Goal: Task Accomplishment & Management: Manage account settings

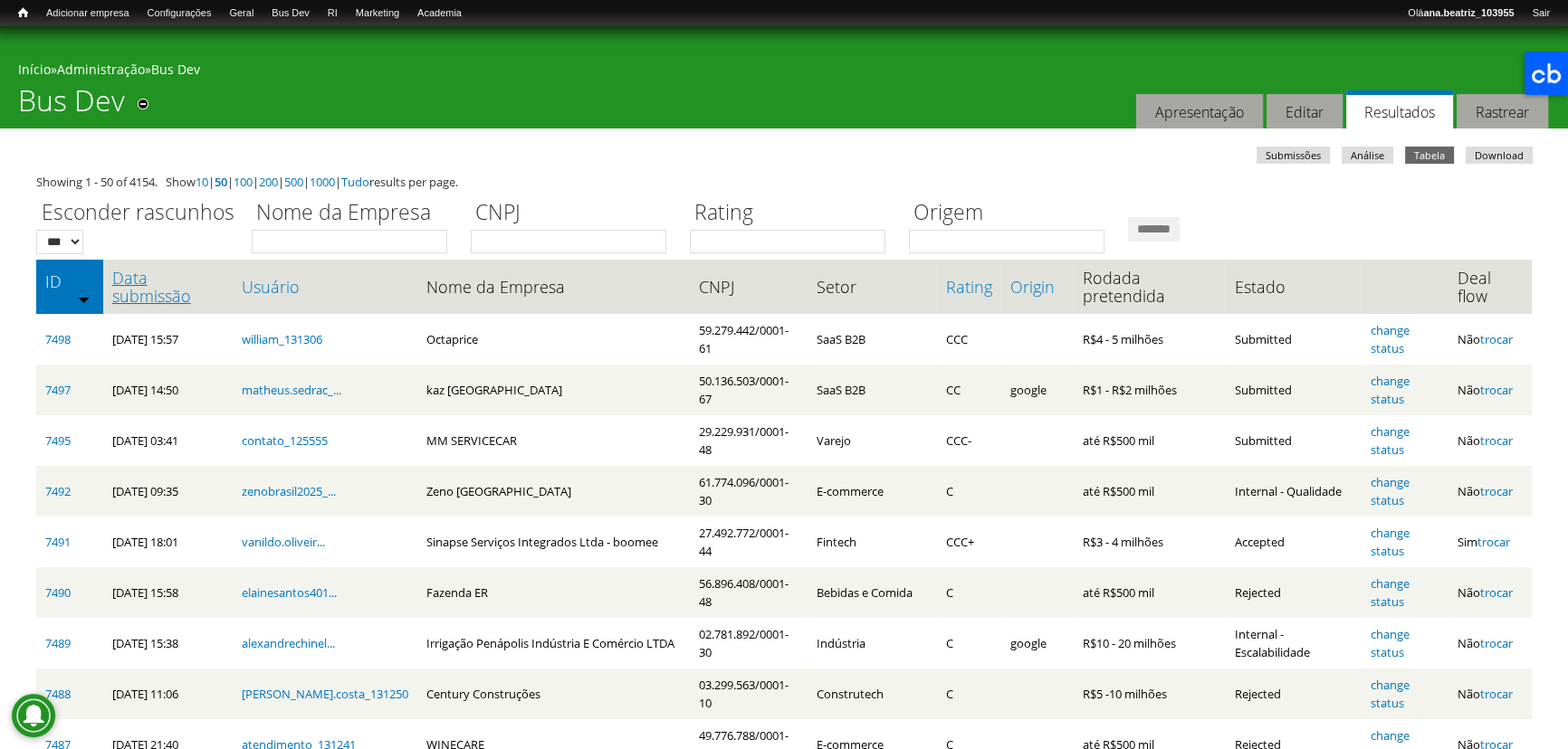
click at [168, 295] on link "Data submissão" at bounding box center [168, 287] width 112 height 36
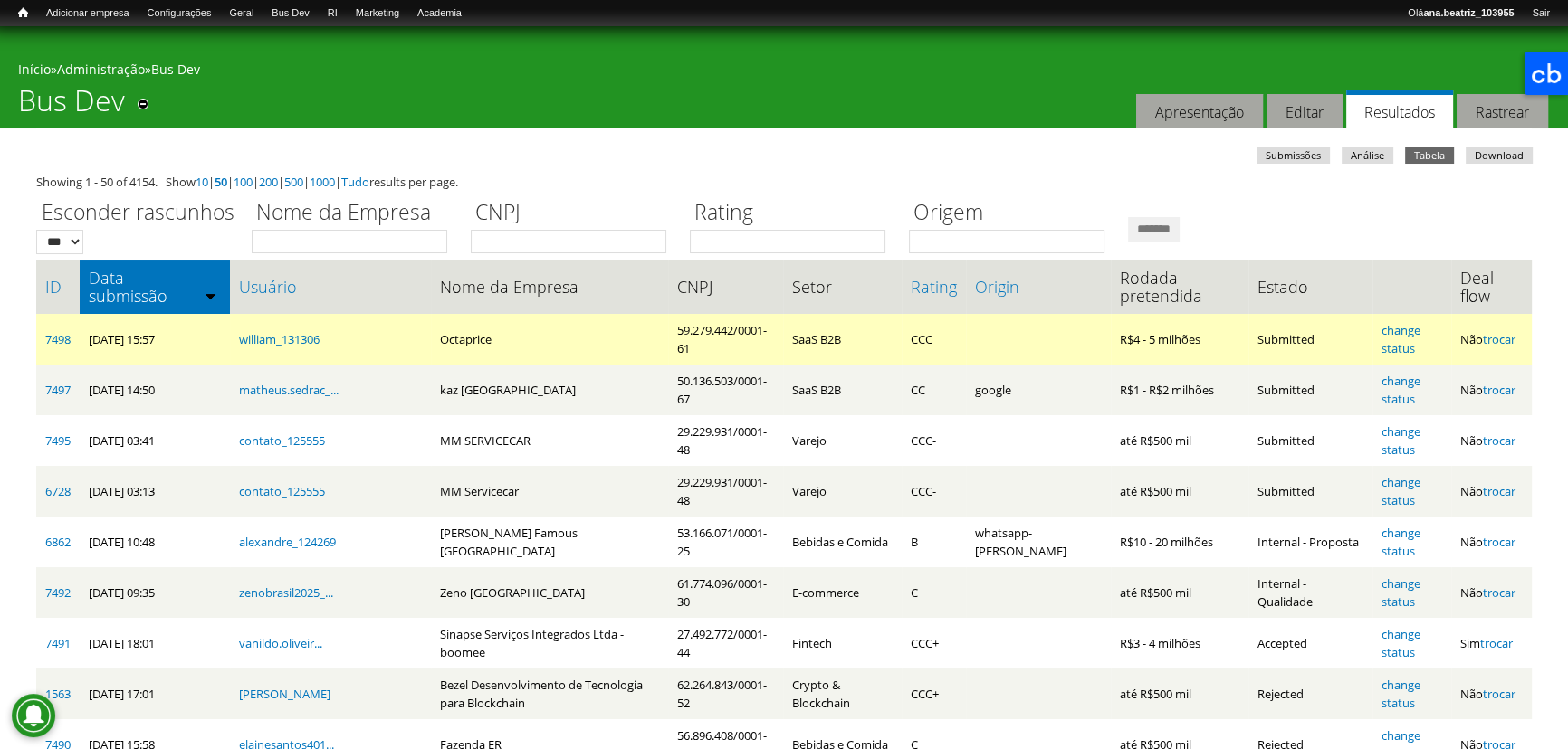
click at [1503, 348] on td "Não trocar" at bounding box center [1490, 340] width 80 height 51
click at [1506, 343] on link "trocar" at bounding box center [1499, 339] width 32 height 16
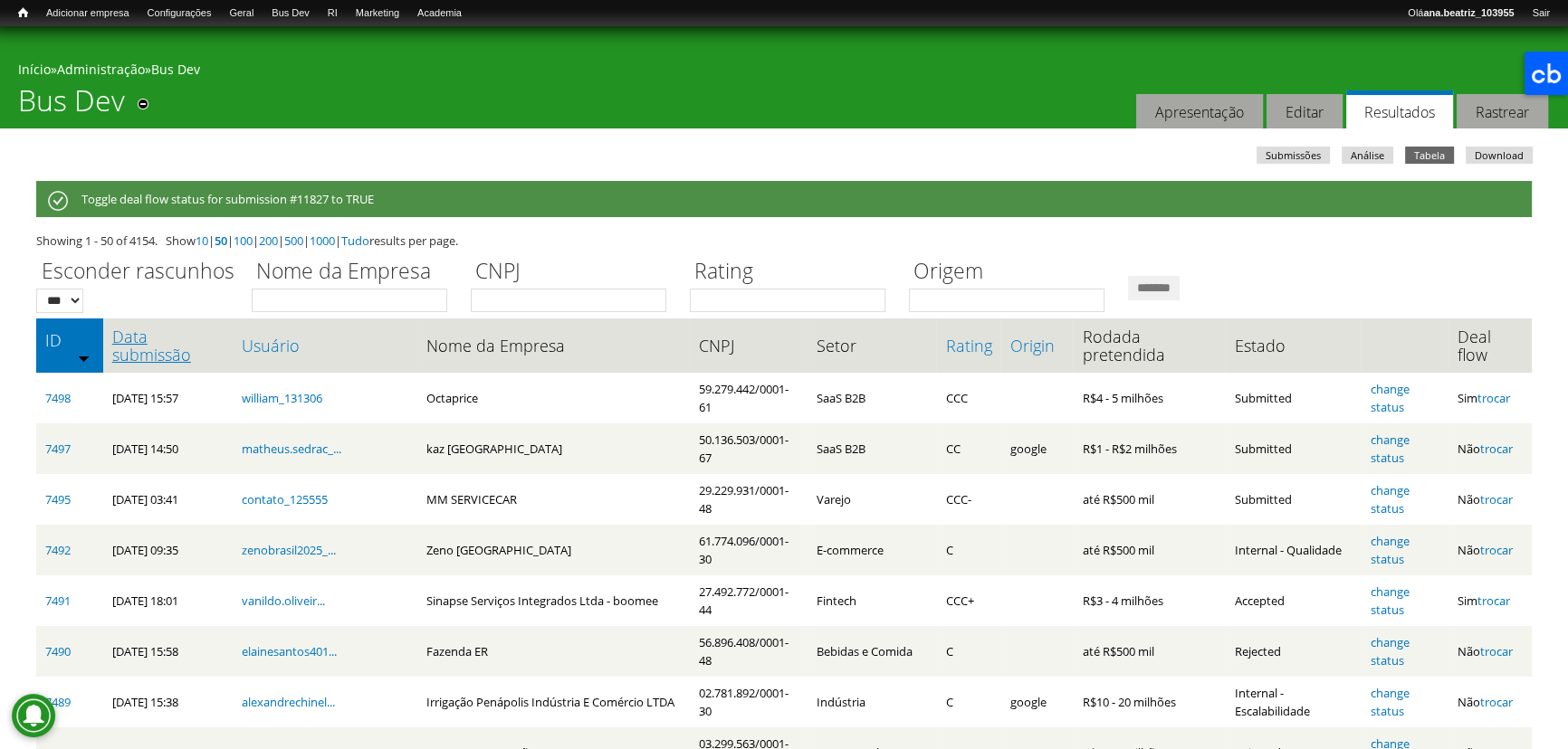
click at [164, 350] on link "Data submissão" at bounding box center [168, 345] width 112 height 36
